Goal: Navigation & Orientation: Find specific page/section

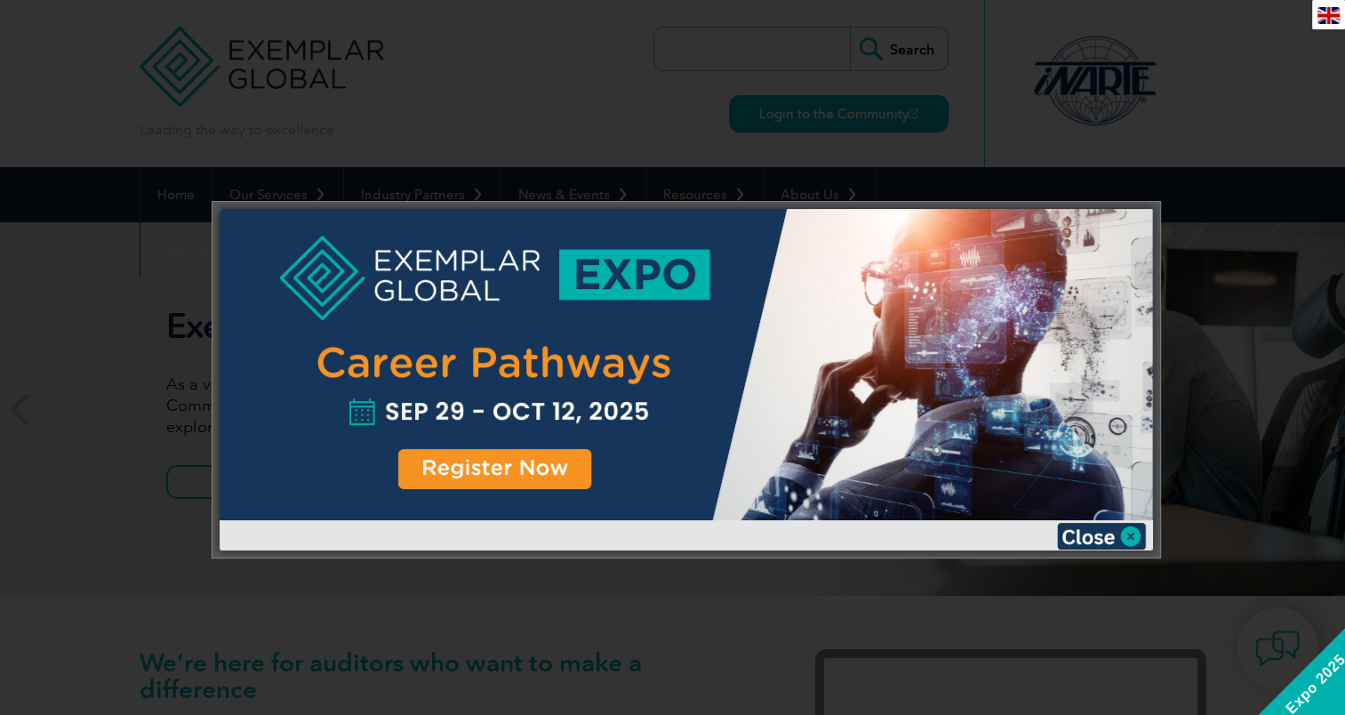
click at [618, 612] on div at bounding box center [672, 357] width 1345 height 715
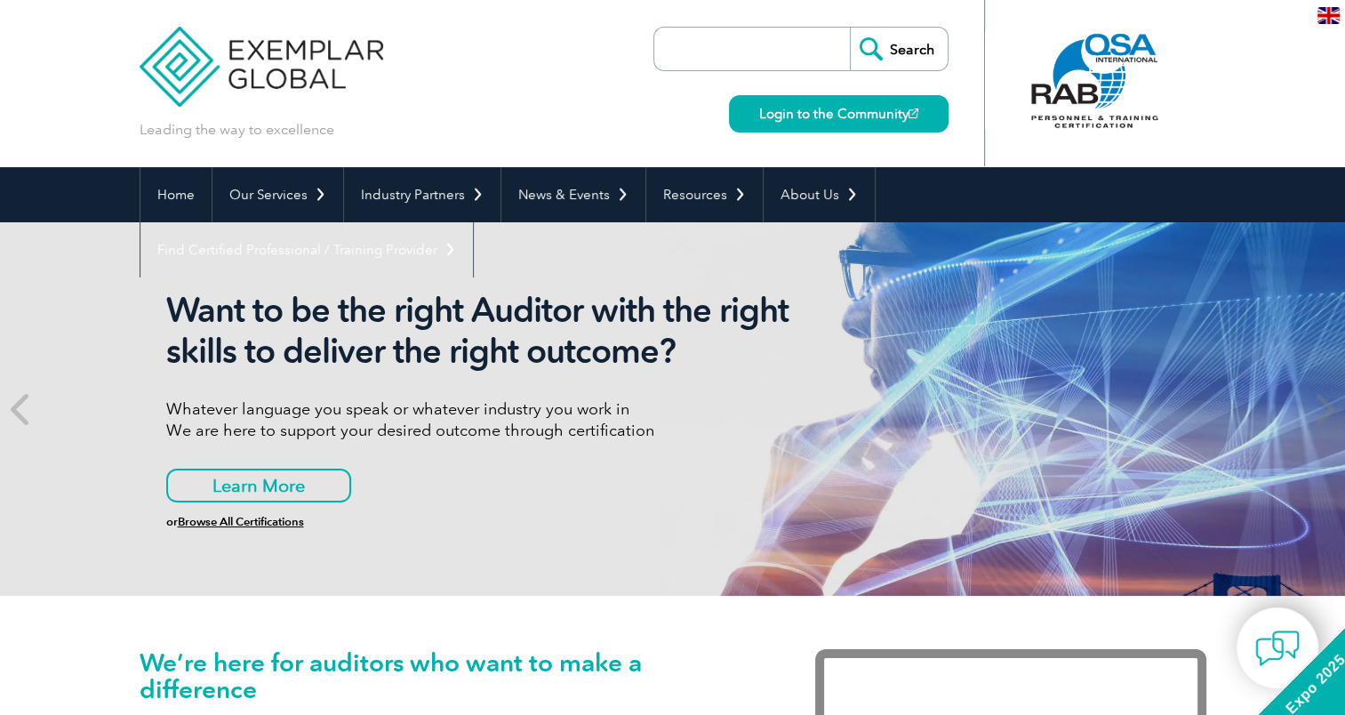
click at [212, 76] on img at bounding box center [262, 53] width 244 height 107
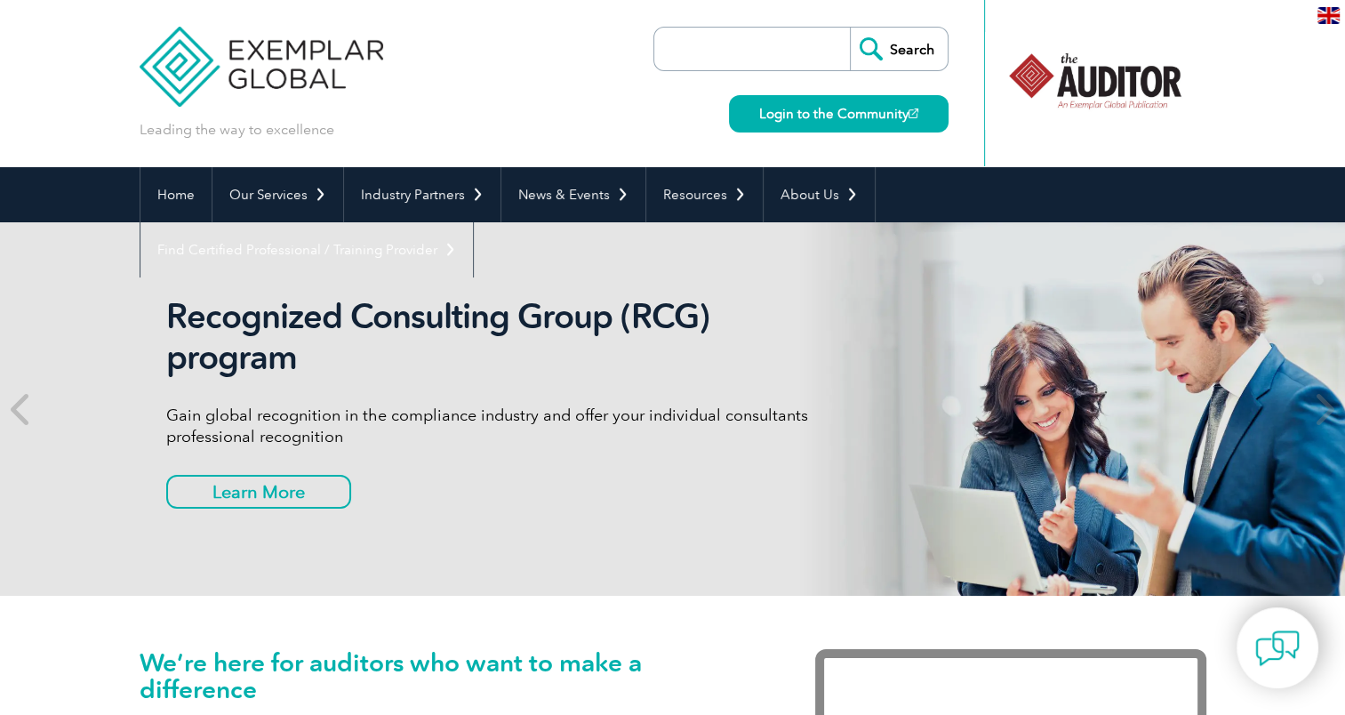
click at [1097, 97] on div at bounding box center [1094, 81] width 177 height 98
